Goal: Transaction & Acquisition: Purchase product/service

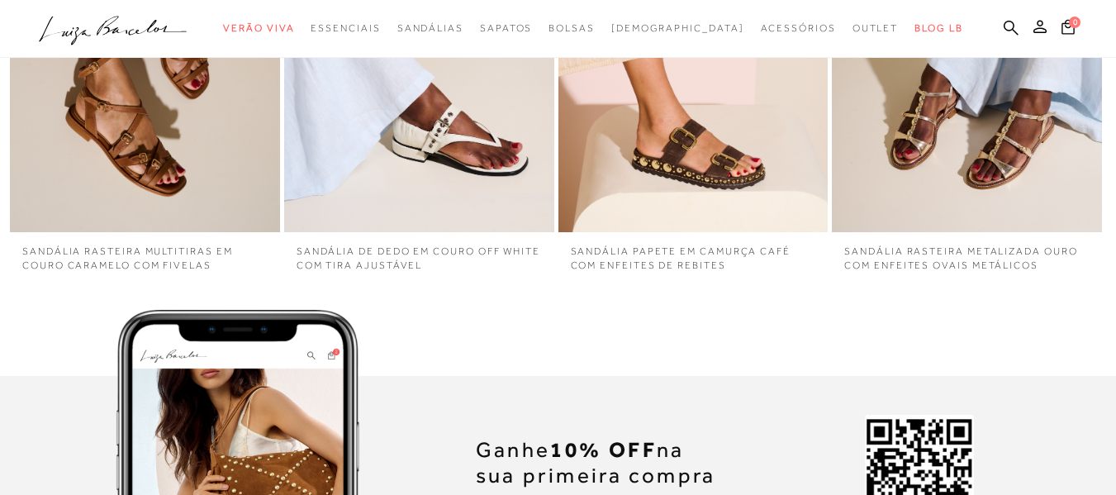
scroll to position [4031, 0]
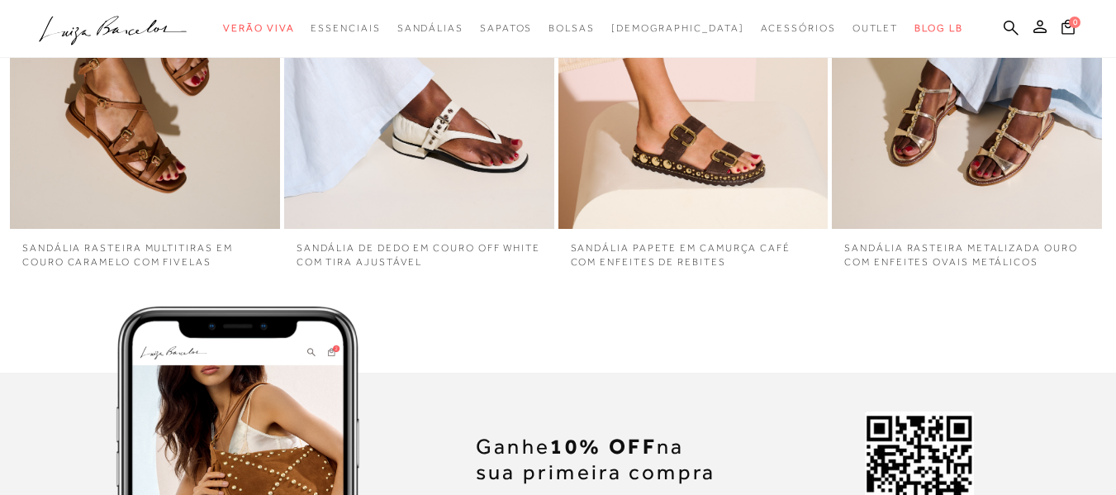
click at [1014, 119] on img "4 / 4" at bounding box center [967, 27] width 270 height 405
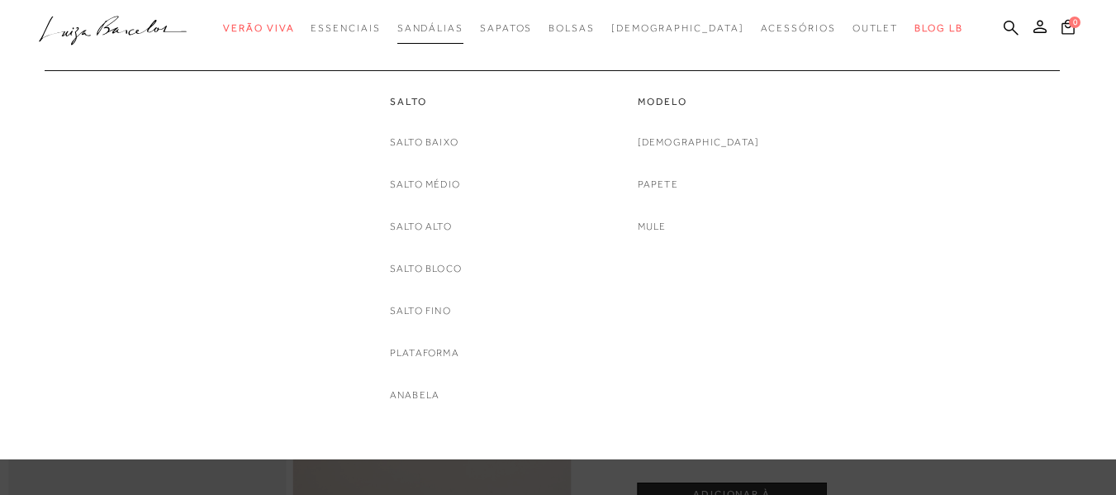
click at [463, 26] on span "Sandálias" at bounding box center [430, 28] width 66 height 12
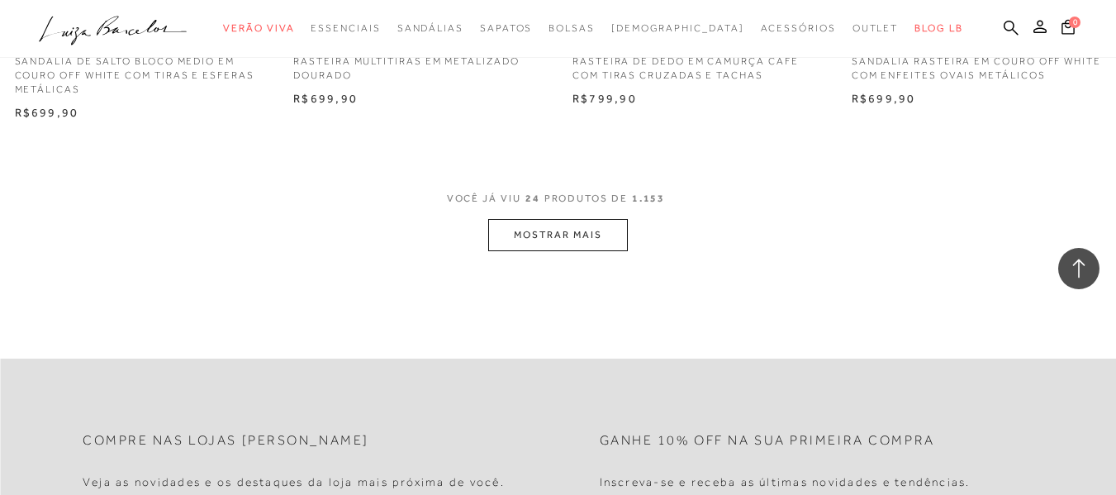
scroll to position [3172, 0]
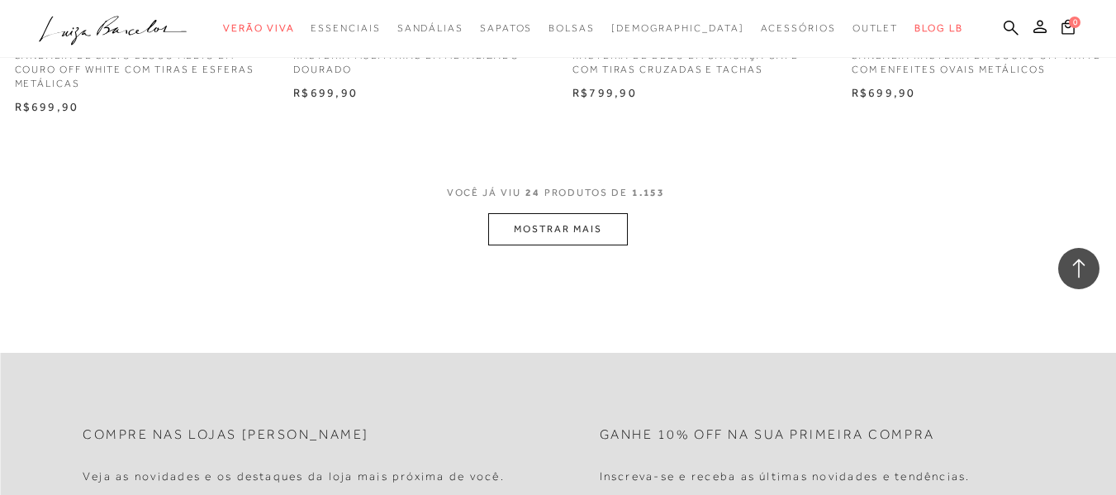
click at [539, 234] on button "MOSTRAR MAIS" at bounding box center [557, 229] width 139 height 32
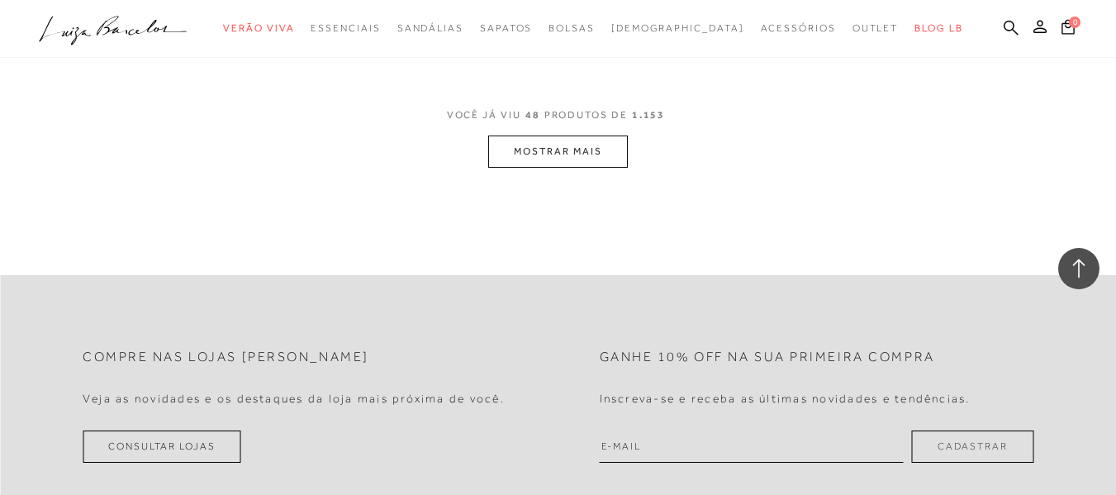
scroll to position [6443, 0]
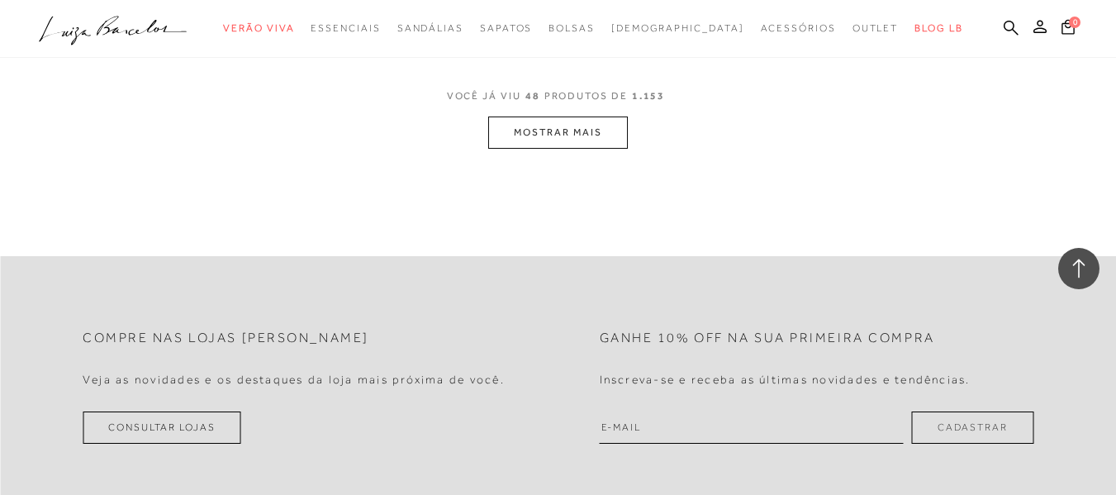
click at [553, 135] on button "MOSTRAR MAIS" at bounding box center [557, 132] width 139 height 32
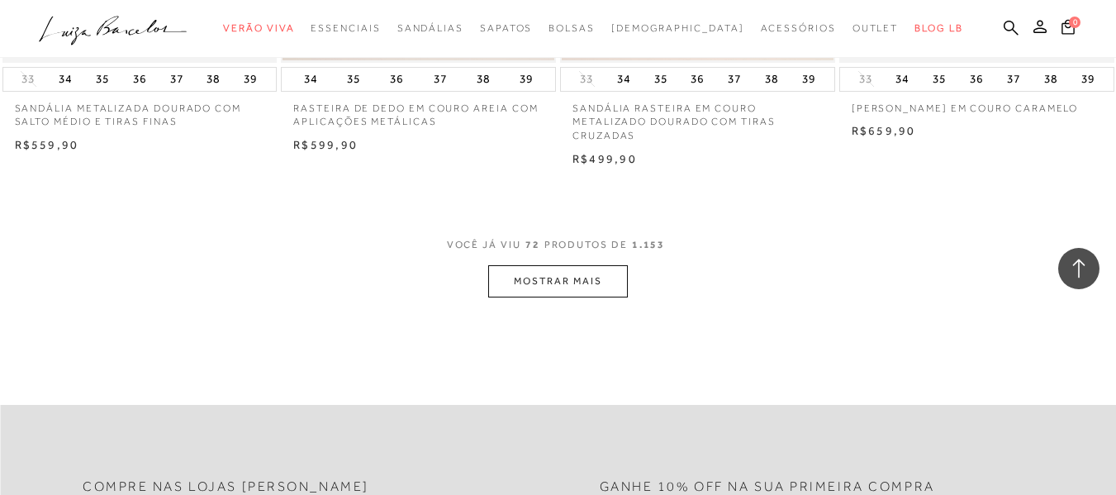
scroll to position [9516, 0]
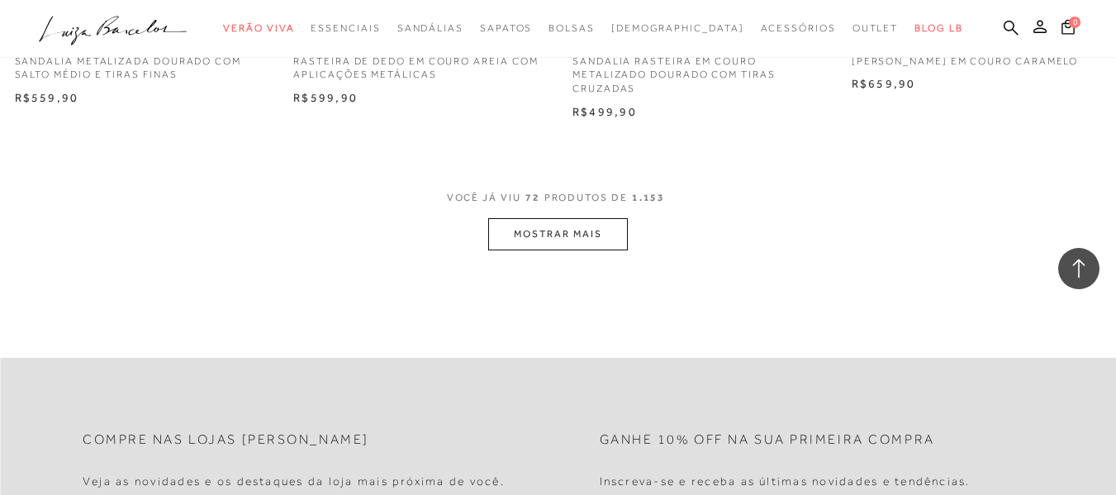
click at [514, 235] on button "MOSTRAR MAIS" at bounding box center [557, 234] width 139 height 32
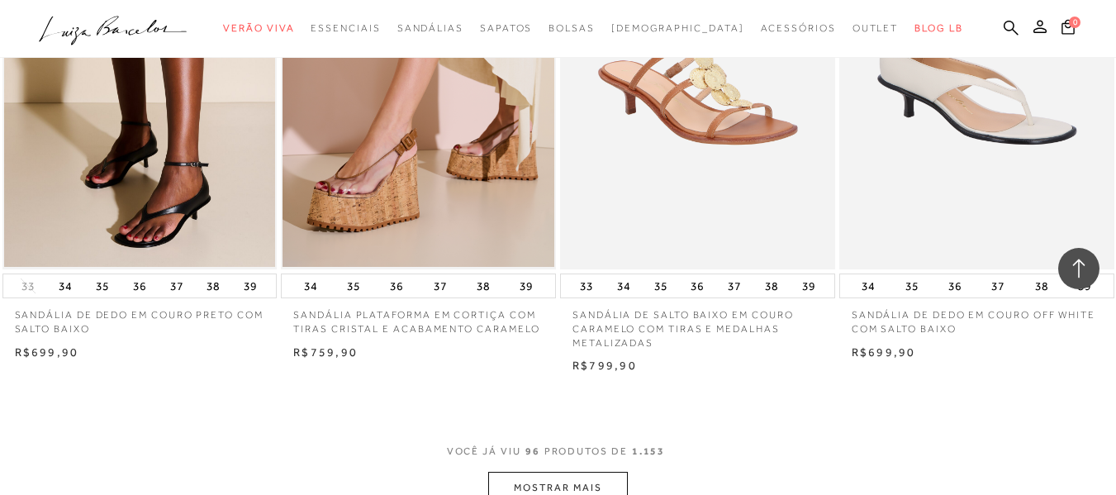
scroll to position [12523, 0]
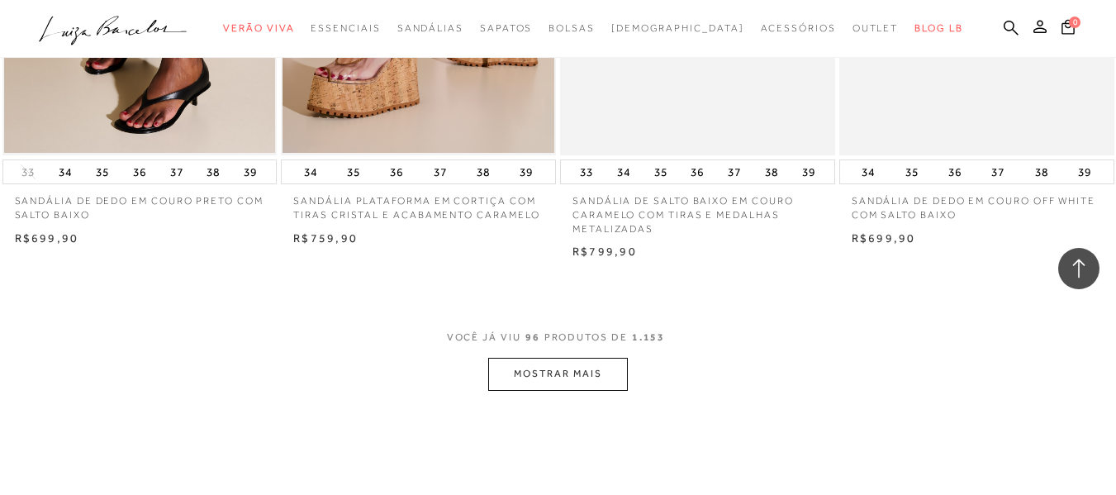
click at [561, 366] on button "MOSTRAR MAIS" at bounding box center [557, 374] width 139 height 32
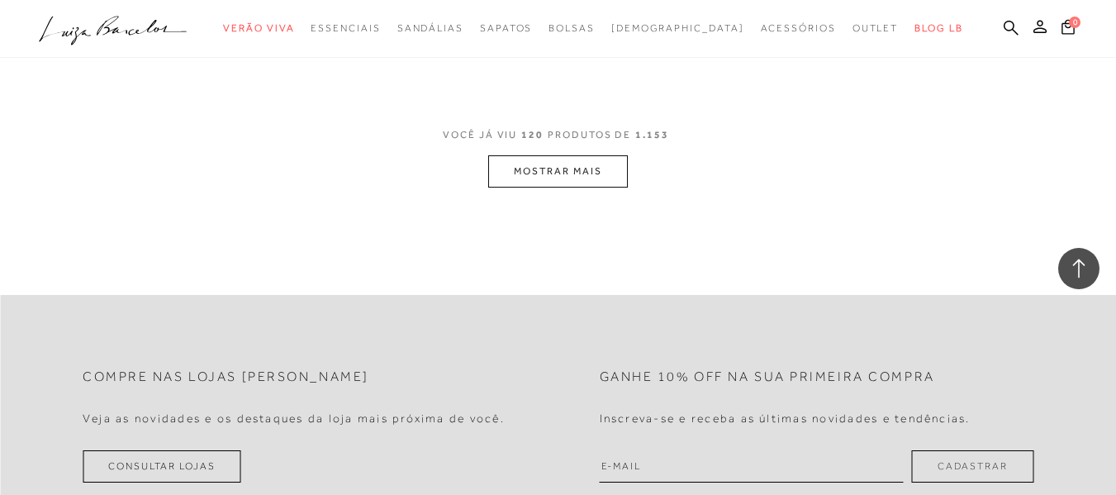
scroll to position [15893, 0]
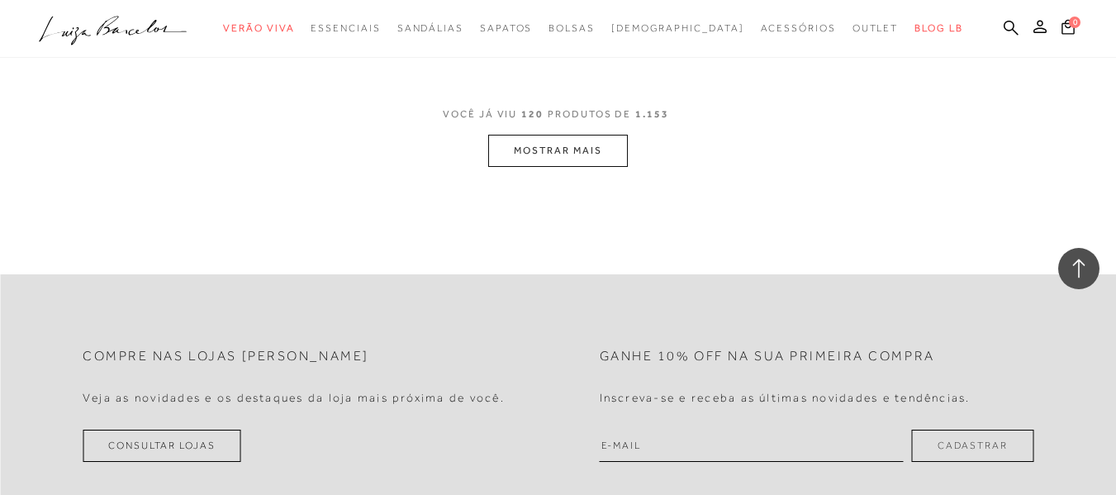
click at [560, 161] on button "MOSTRAR MAIS" at bounding box center [557, 151] width 139 height 32
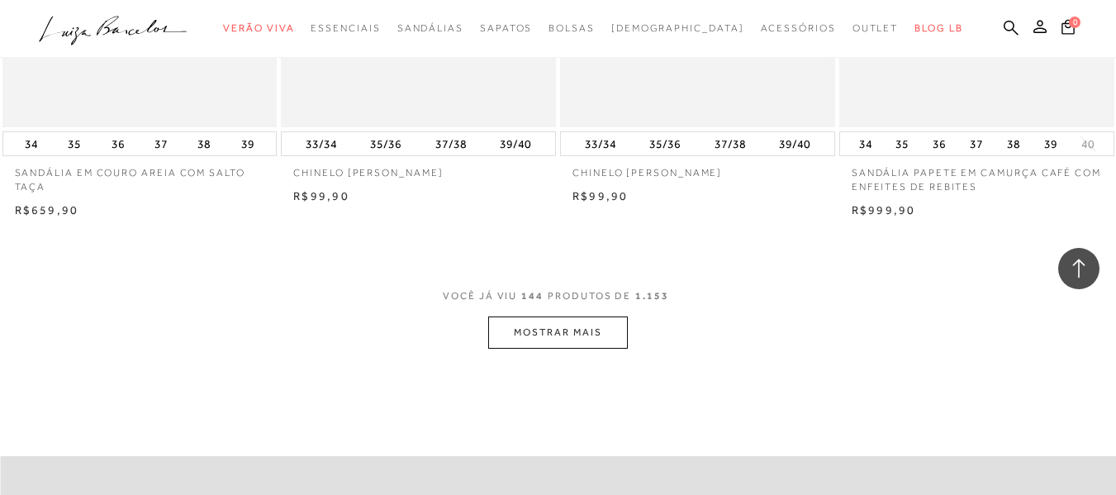
scroll to position [18834, 0]
click at [572, 330] on button "MOSTRAR MAIS" at bounding box center [557, 329] width 139 height 32
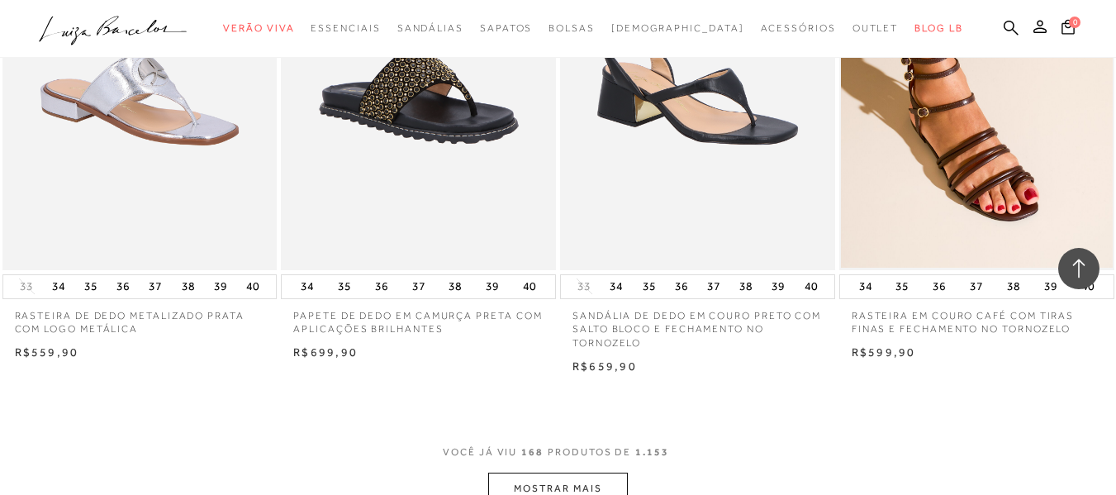
scroll to position [21841, 0]
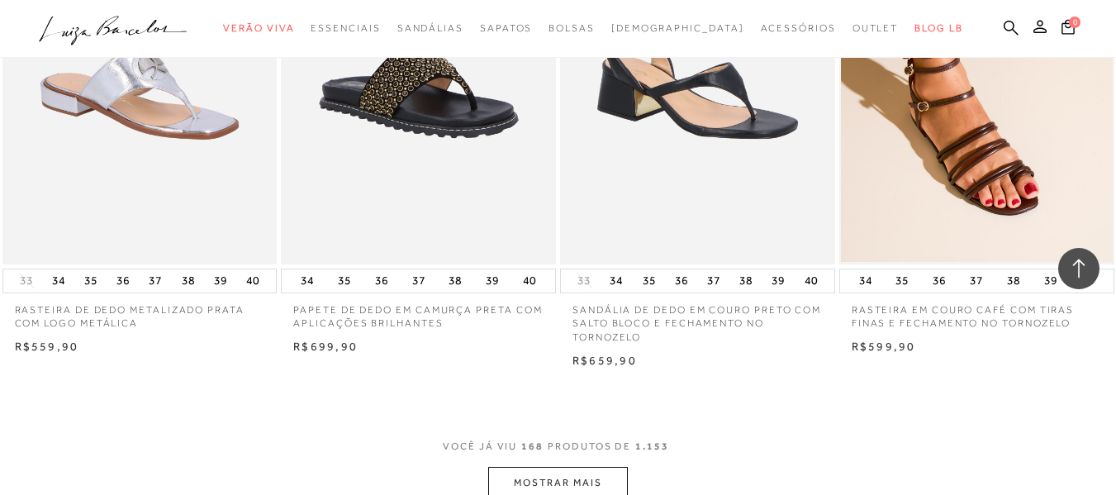
click at [527, 469] on button "MOSTRAR MAIS" at bounding box center [557, 483] width 139 height 32
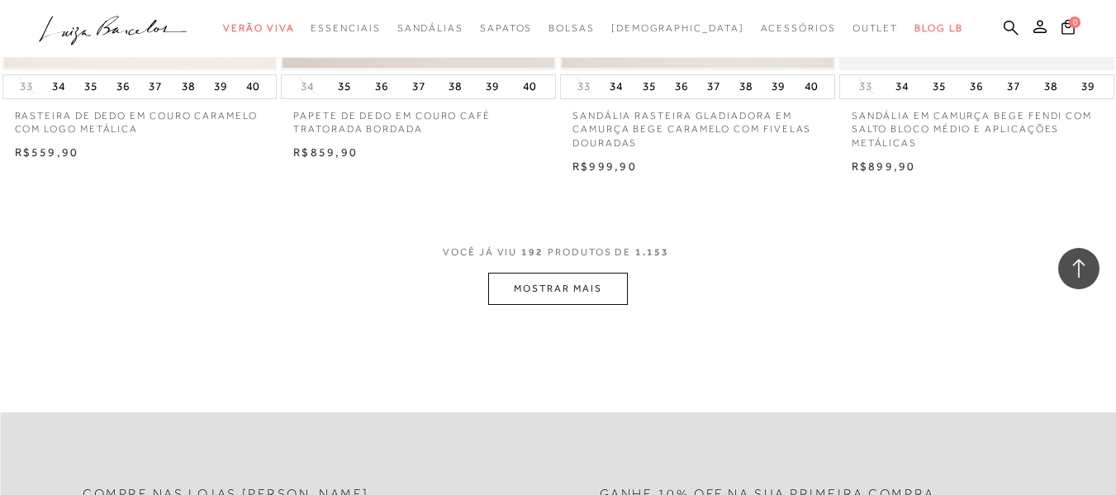
scroll to position [25211, 0]
click at [577, 272] on button "MOSTRAR MAIS" at bounding box center [557, 287] width 139 height 32
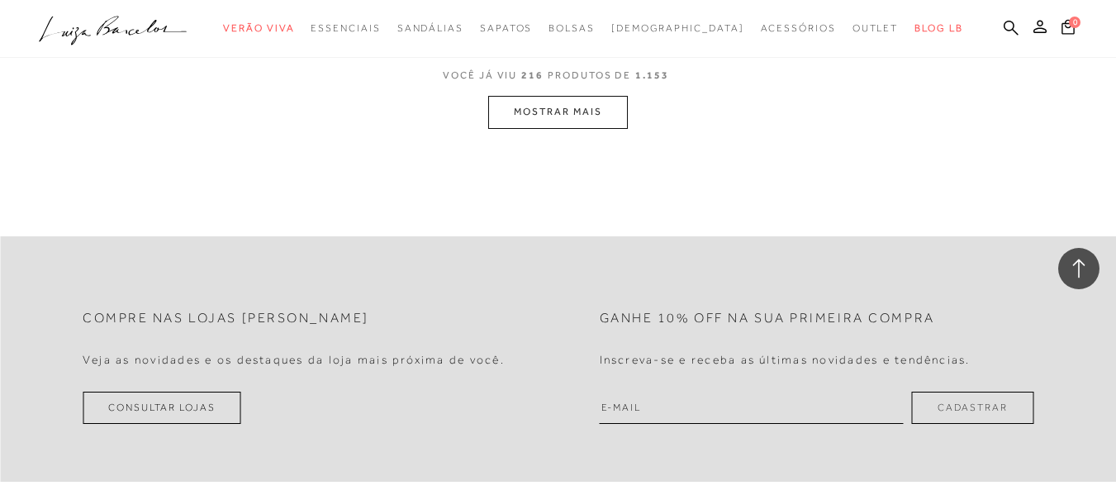
scroll to position [28548, 0]
click at [568, 108] on button "MOSTRAR MAIS" at bounding box center [557, 110] width 139 height 32
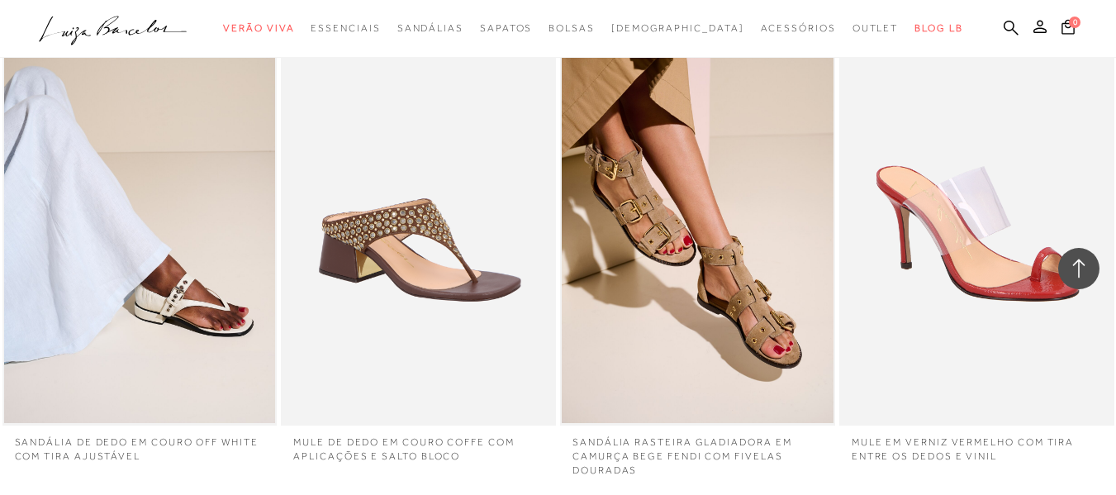
scroll to position [31695, 0]
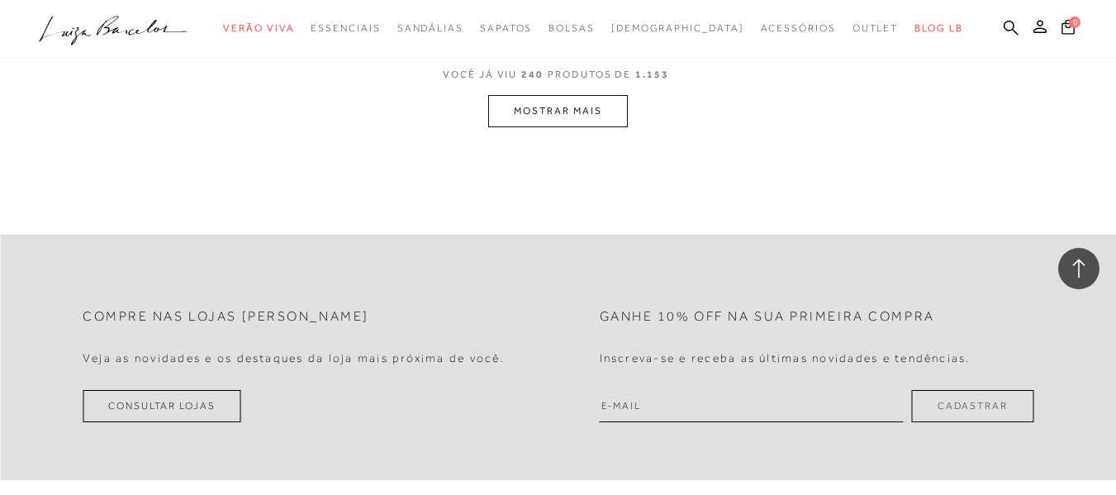
click at [565, 97] on button "MOSTRAR MAIS" at bounding box center [557, 111] width 139 height 32
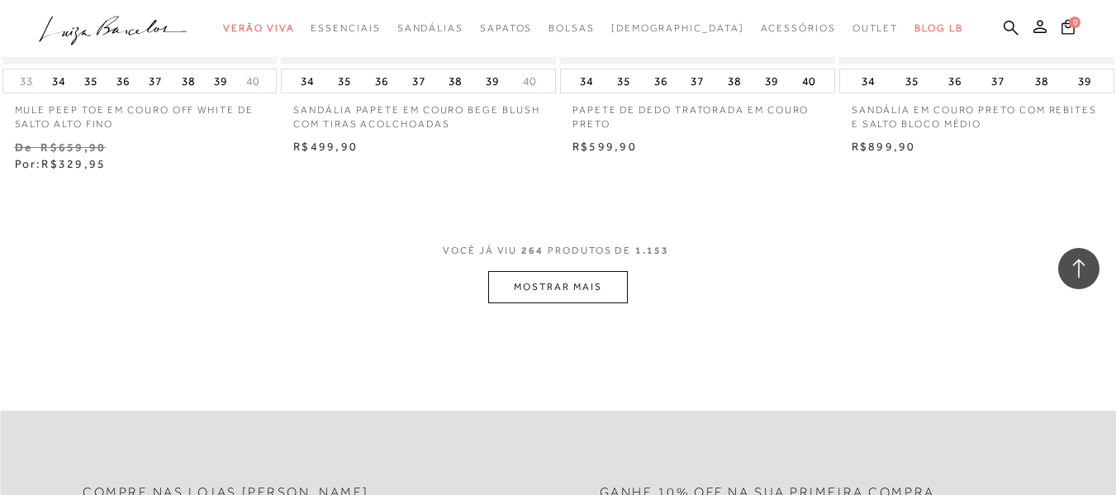
scroll to position [34674, 0]
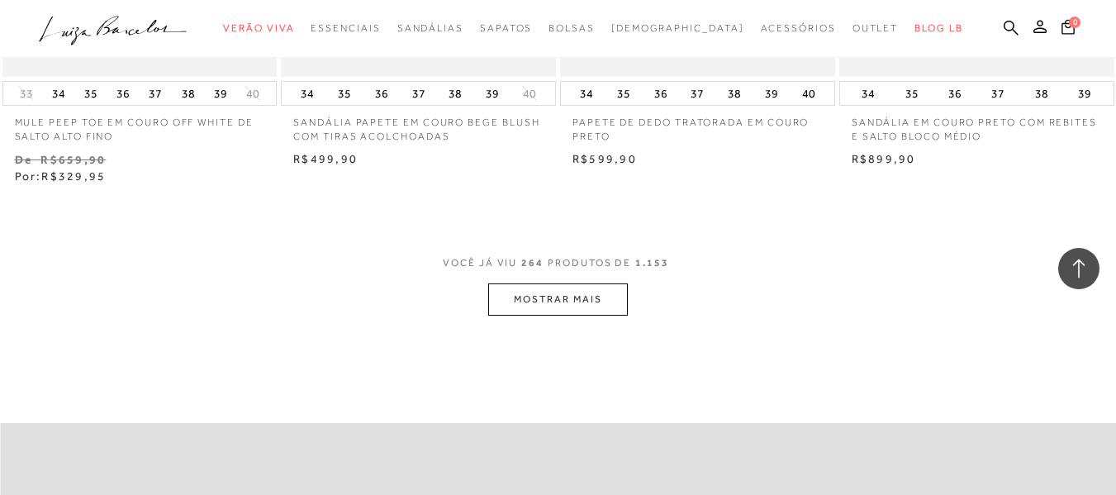
click at [563, 284] on button "MOSTRAR MAIS" at bounding box center [557, 299] width 139 height 32
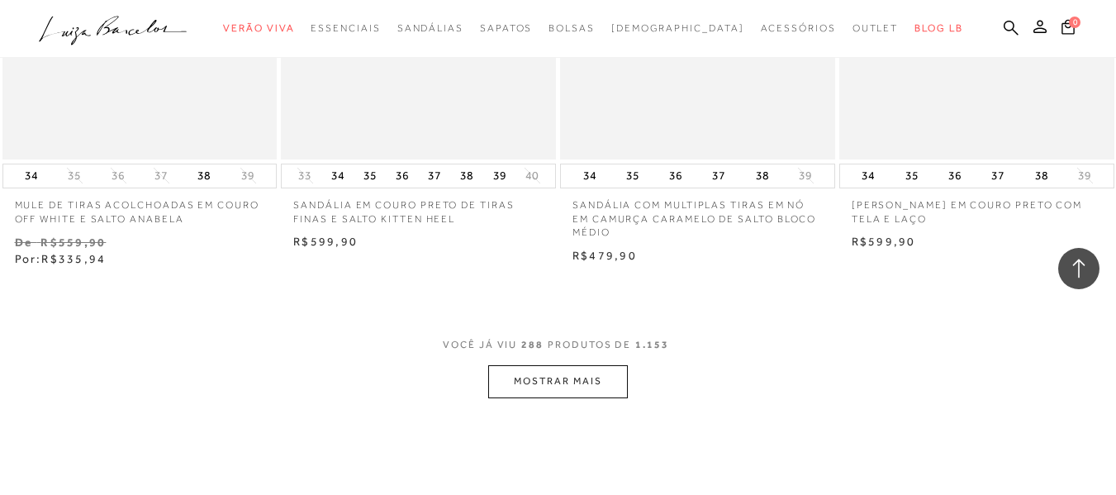
scroll to position [37747, 0]
click at [563, 363] on button "MOSTRAR MAIS" at bounding box center [557, 379] width 139 height 32
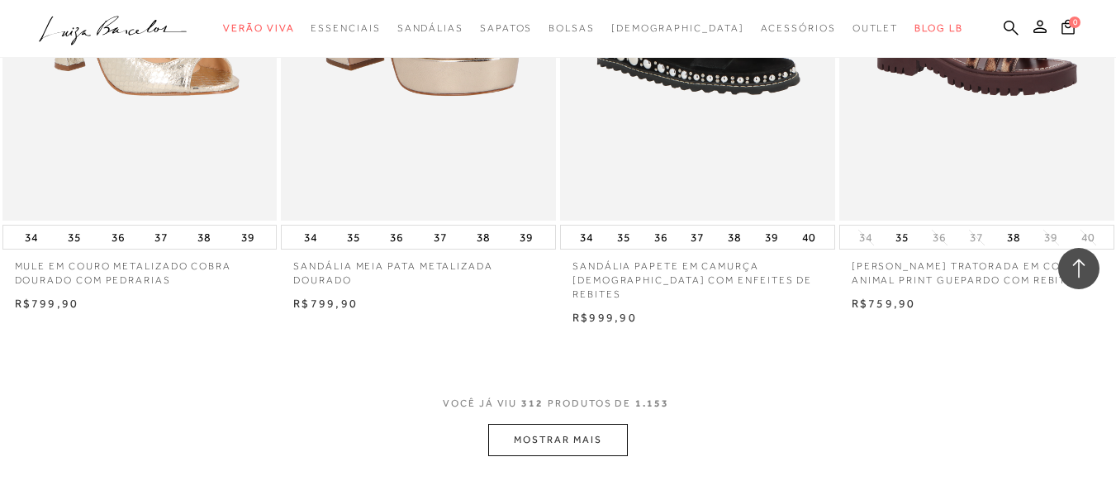
scroll to position [40853, 0]
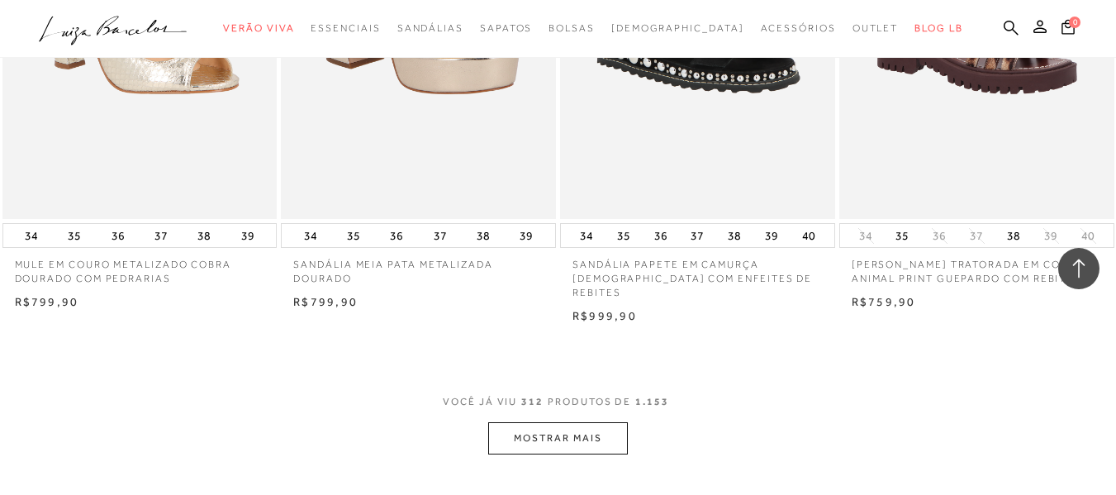
click at [566, 422] on button "MOSTRAR MAIS" at bounding box center [557, 438] width 139 height 32
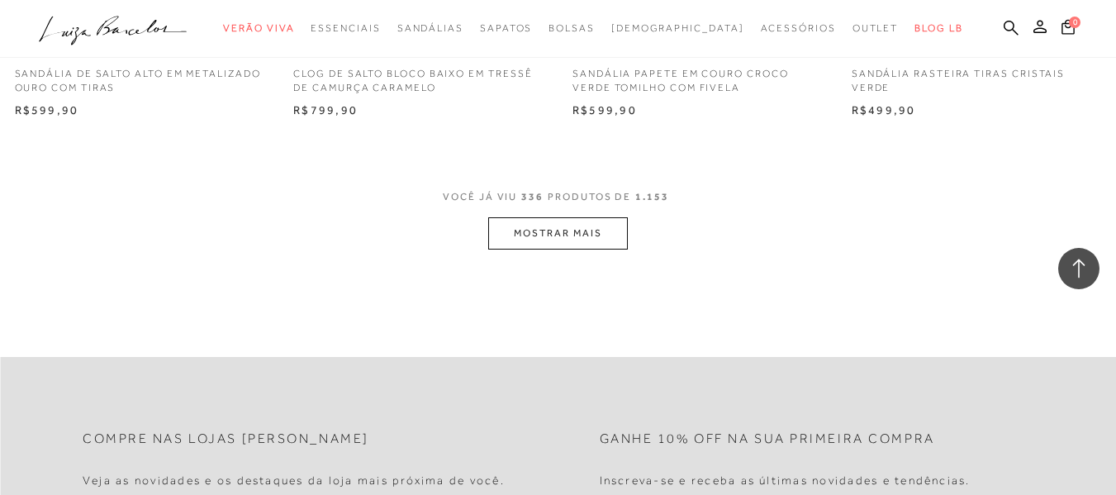
scroll to position [44257, 0]
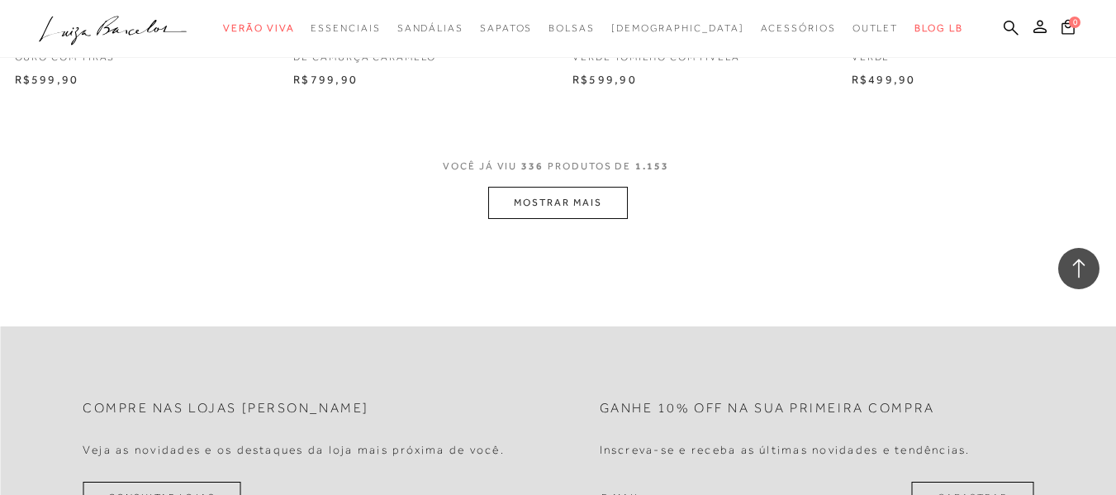
click at [524, 187] on button "MOSTRAR MAIS" at bounding box center [557, 203] width 139 height 32
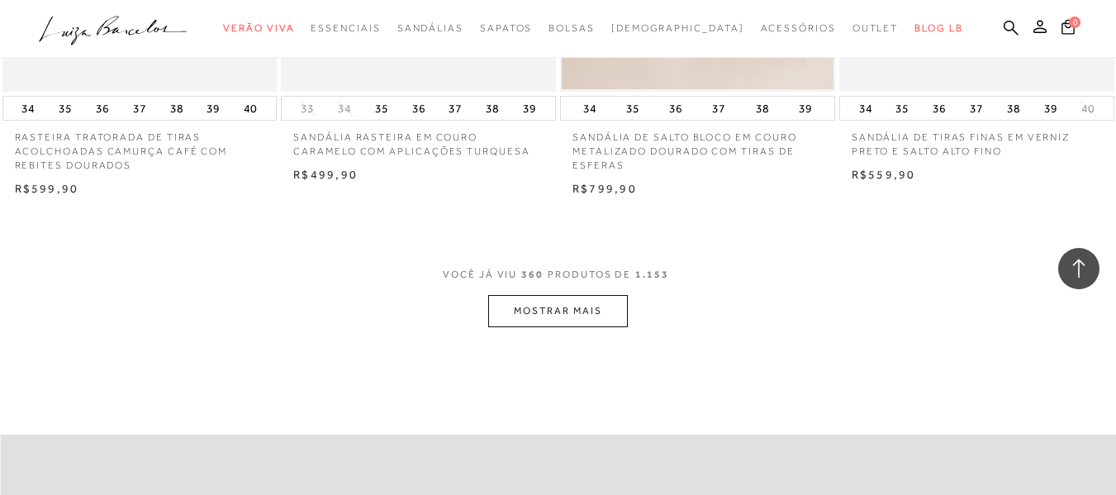
scroll to position [47330, 0]
click at [521, 292] on button "MOSTRAR MAIS" at bounding box center [557, 308] width 139 height 32
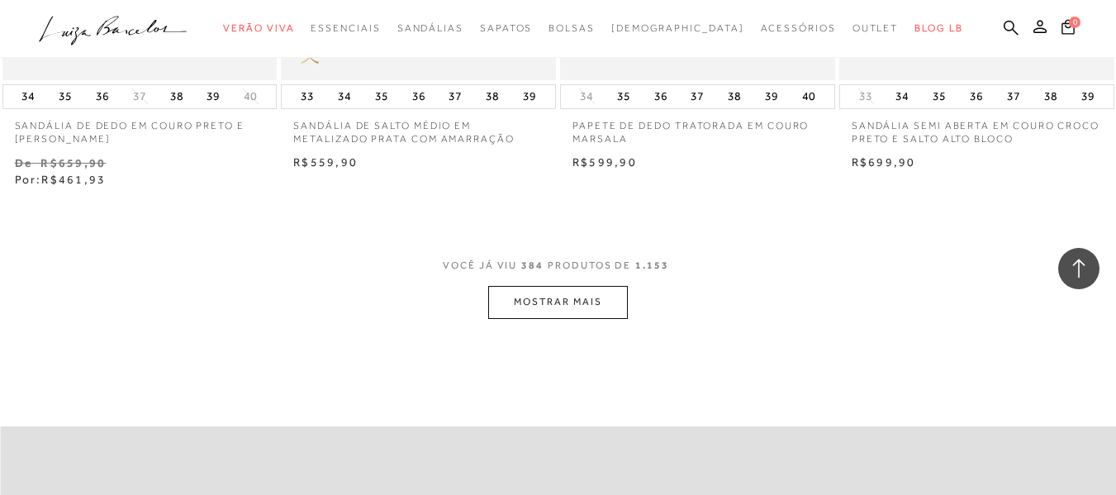
scroll to position [50502, 0]
click at [521, 283] on button "MOSTRAR MAIS" at bounding box center [557, 299] width 139 height 32
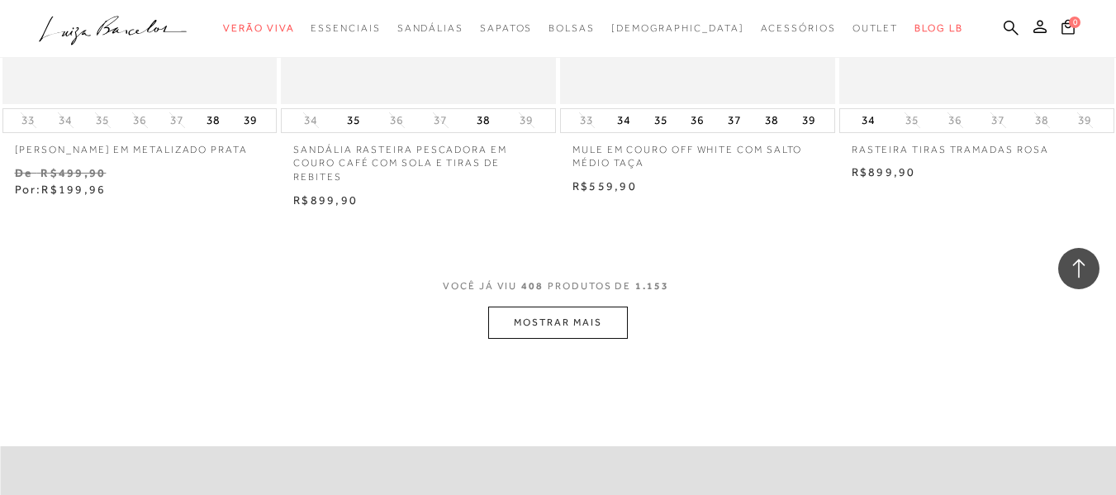
scroll to position [53674, 0]
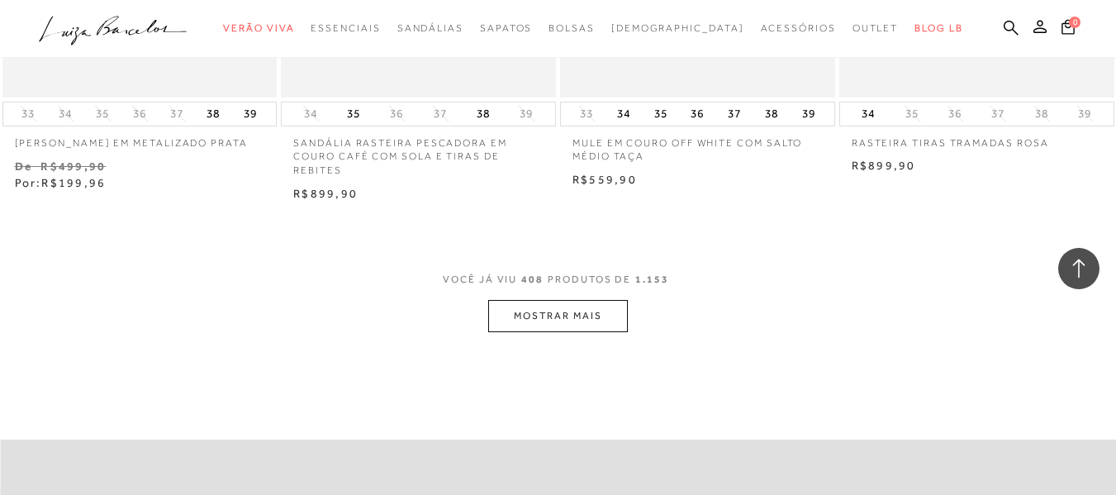
click at [549, 300] on button "MOSTRAR MAIS" at bounding box center [557, 316] width 139 height 32
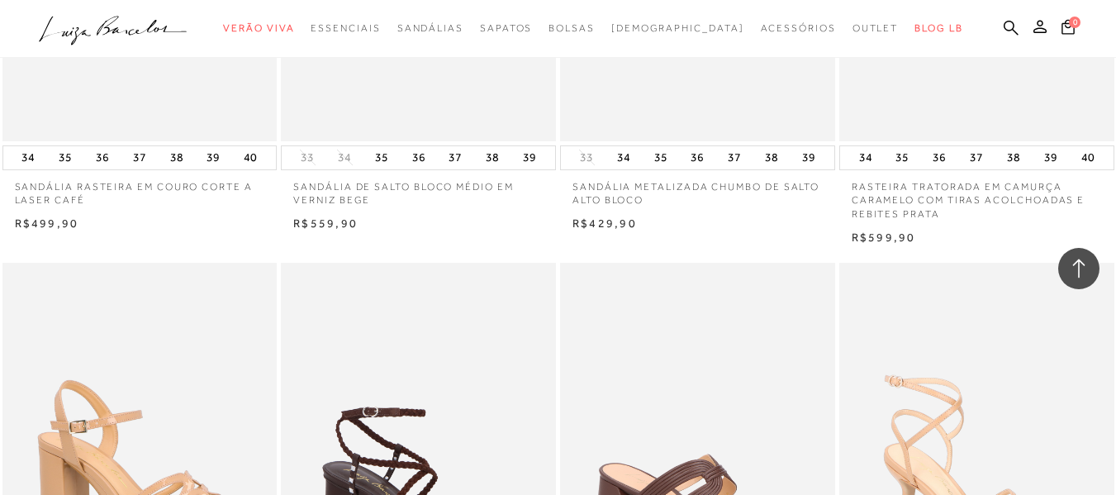
scroll to position [56704, 0]
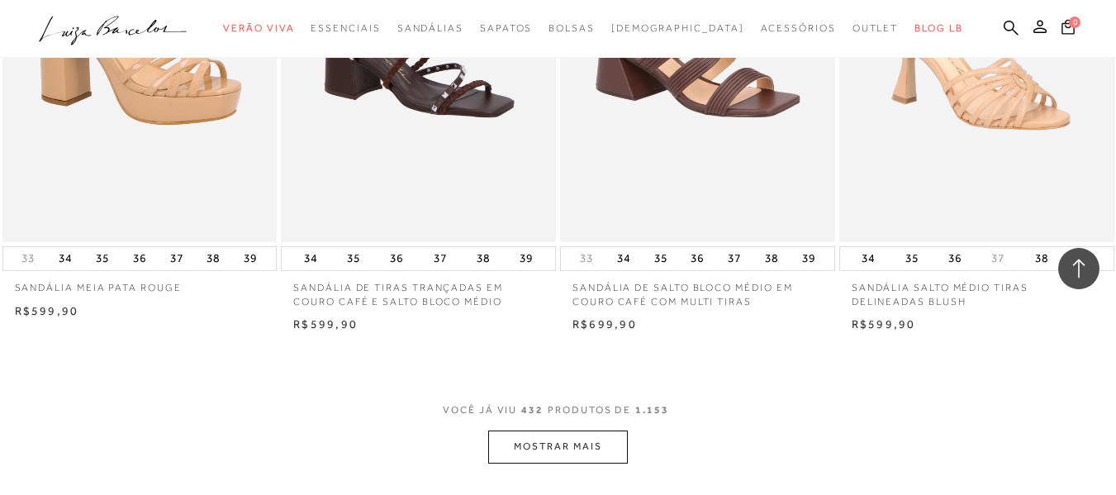
click at [576, 430] on button "MOSTRAR MAIS" at bounding box center [557, 446] width 139 height 32
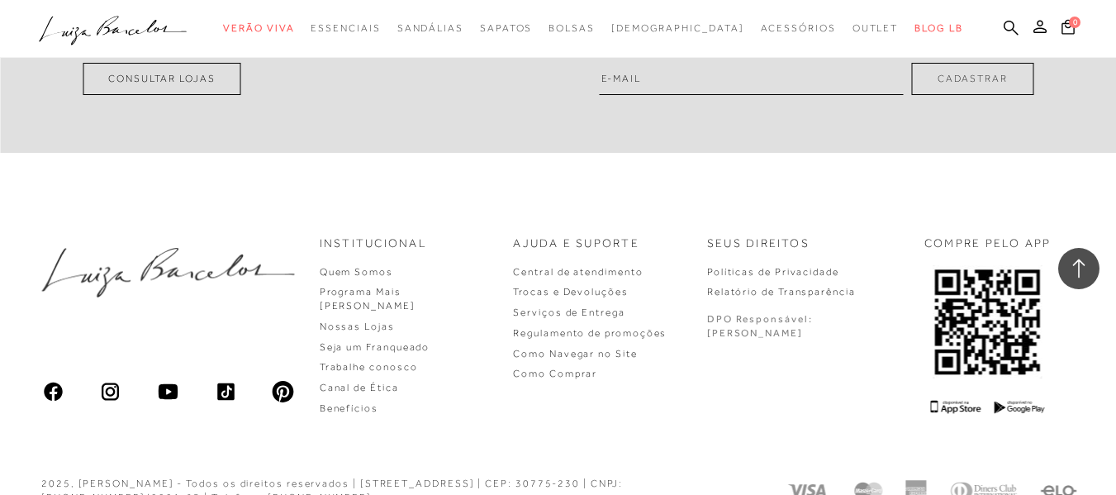
scroll to position [66911, 0]
